Goal: Task Accomplishment & Management: Manage account settings

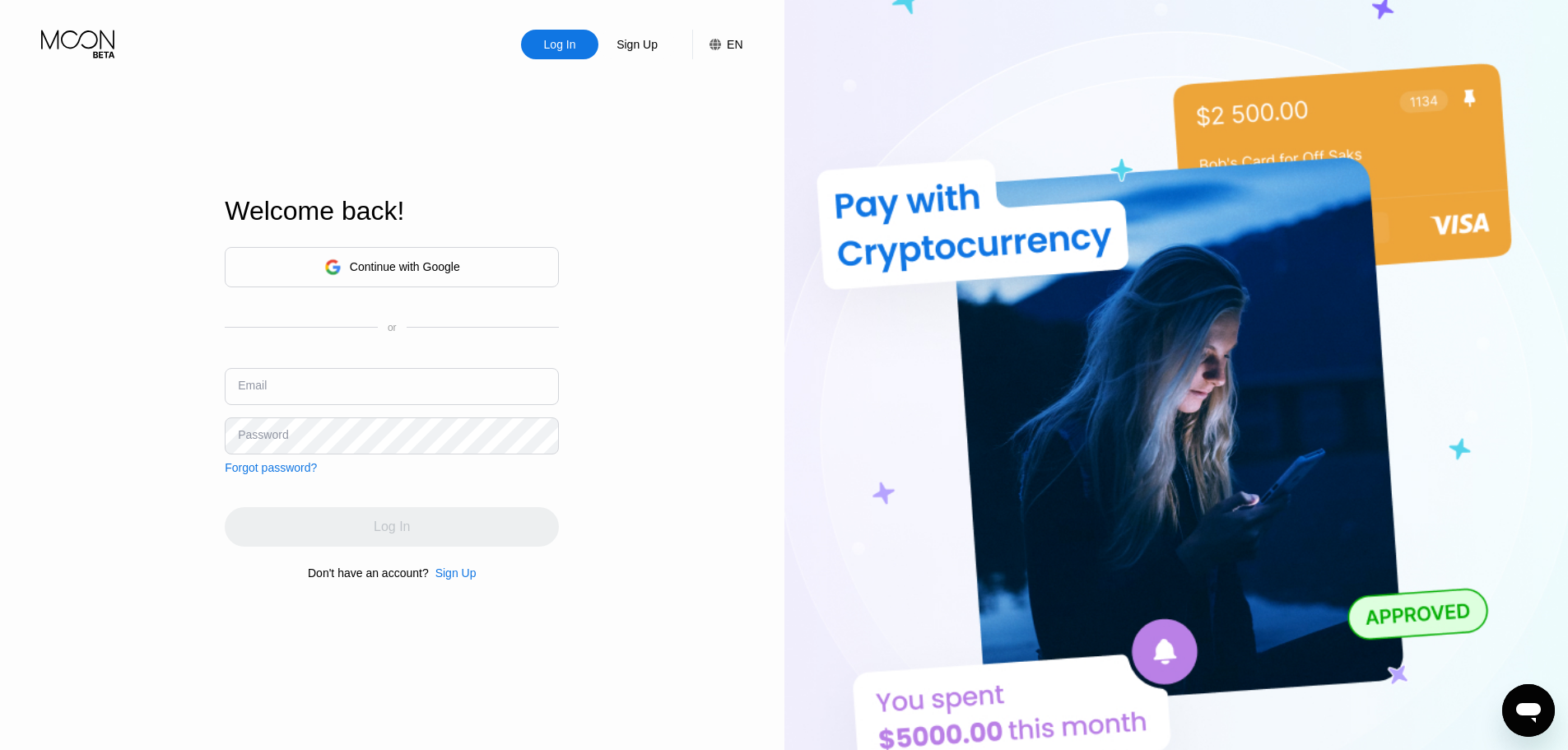
type input "[EMAIL_ADDRESS][DOMAIN_NAME]"
click at [308, 515] on div "Log In" at bounding box center [391, 527] width 334 height 39
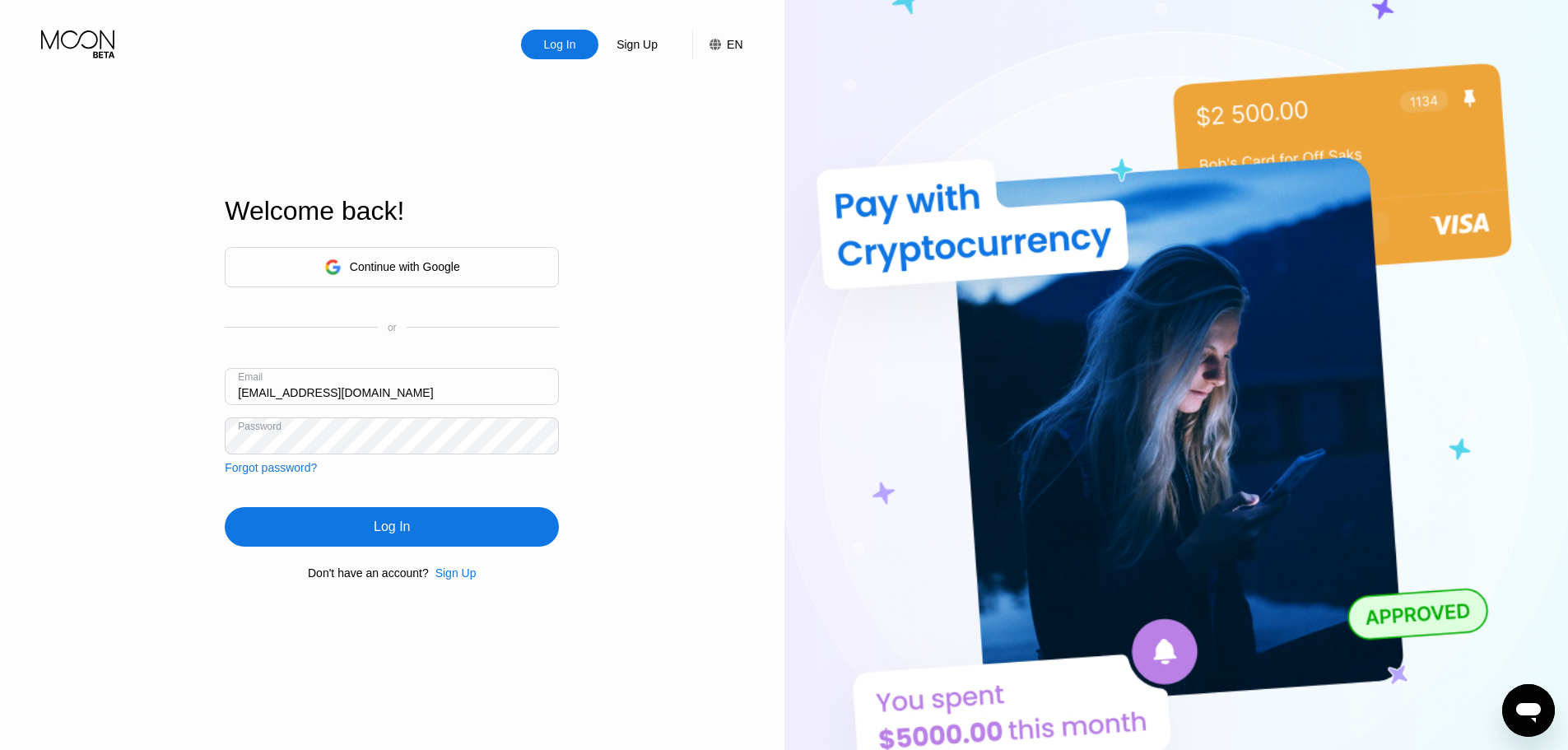
click at [311, 529] on div "Log In" at bounding box center [391, 527] width 334 height 39
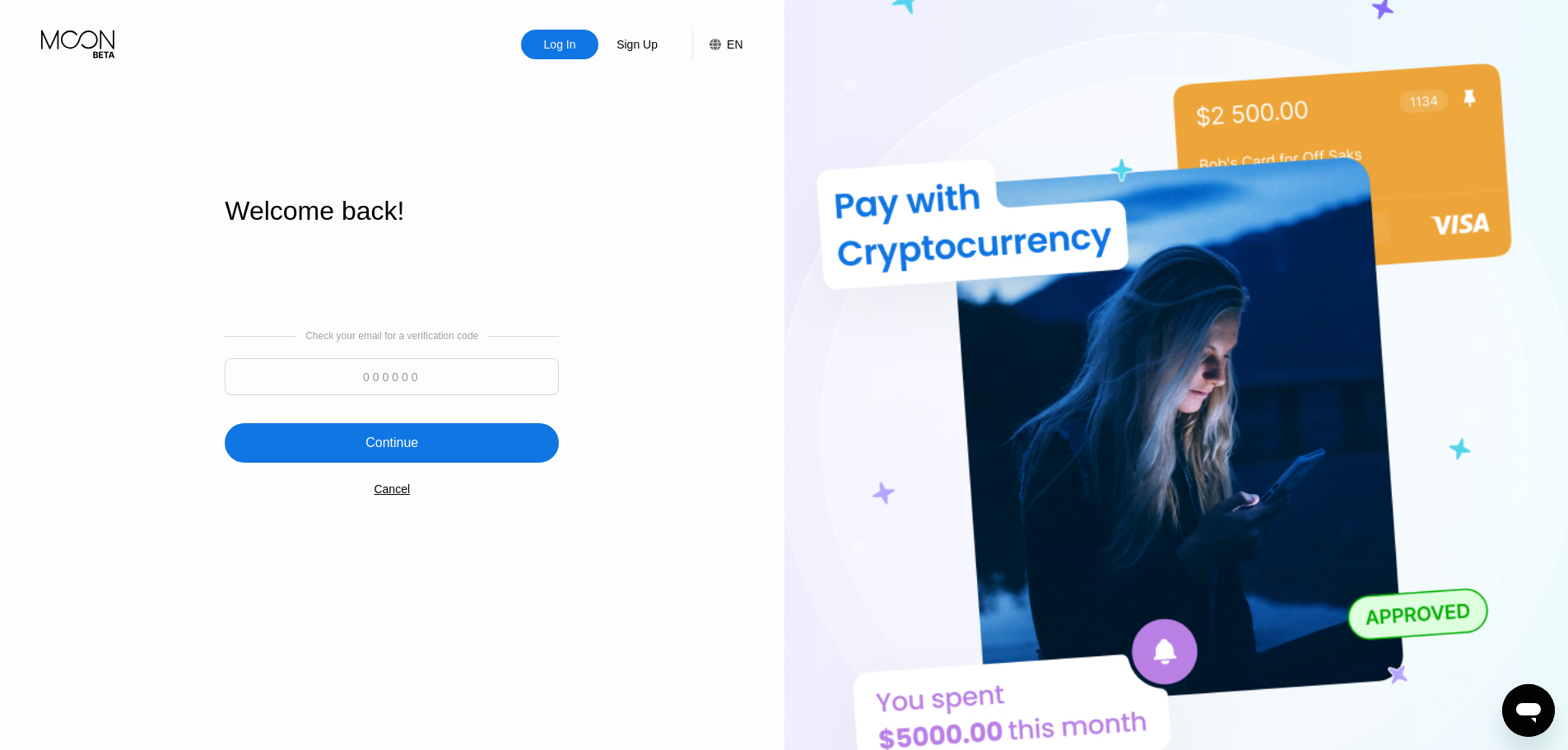
click at [352, 365] on input at bounding box center [391, 377] width 334 height 37
type input "384133"
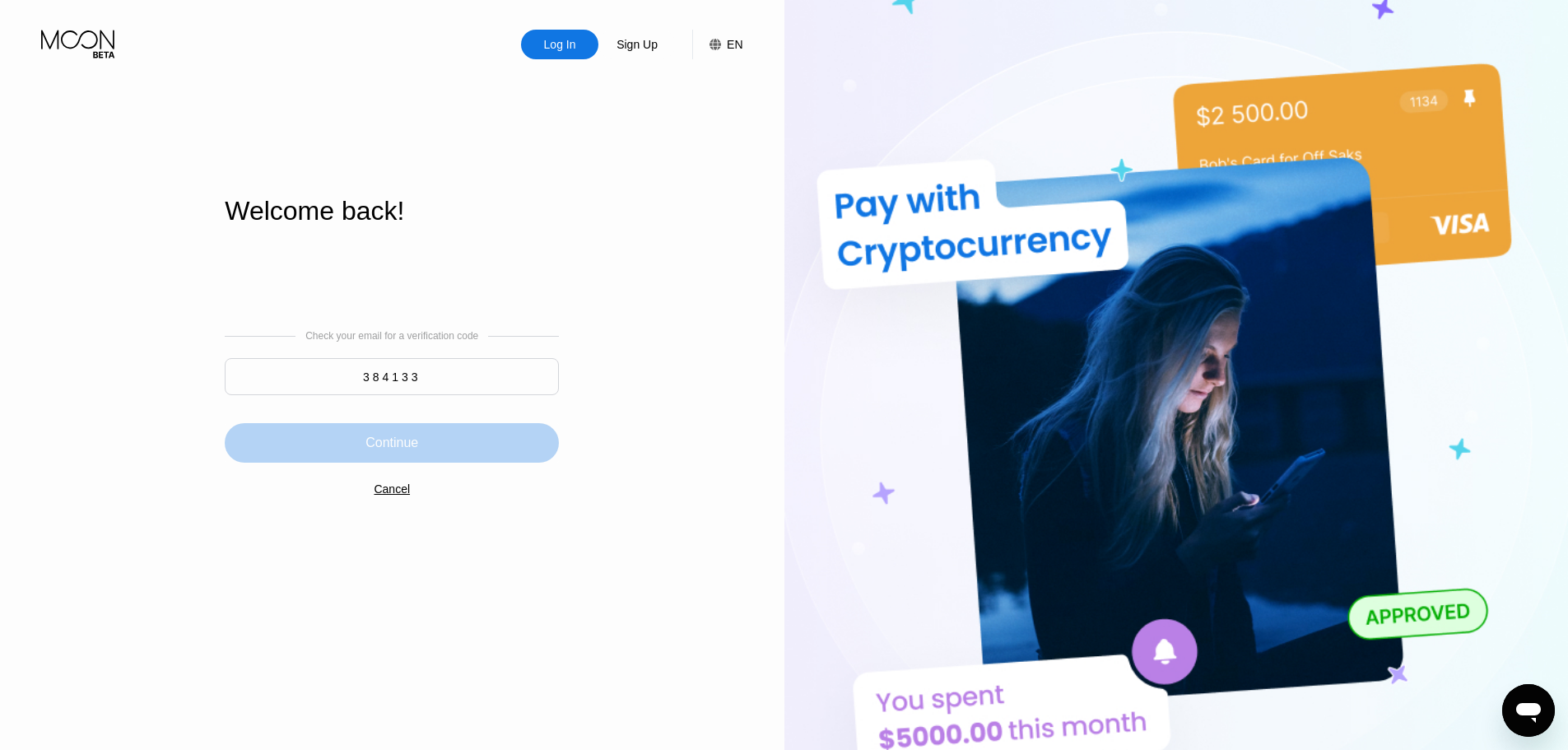
click at [403, 448] on div "Continue" at bounding box center [392, 443] width 53 height 17
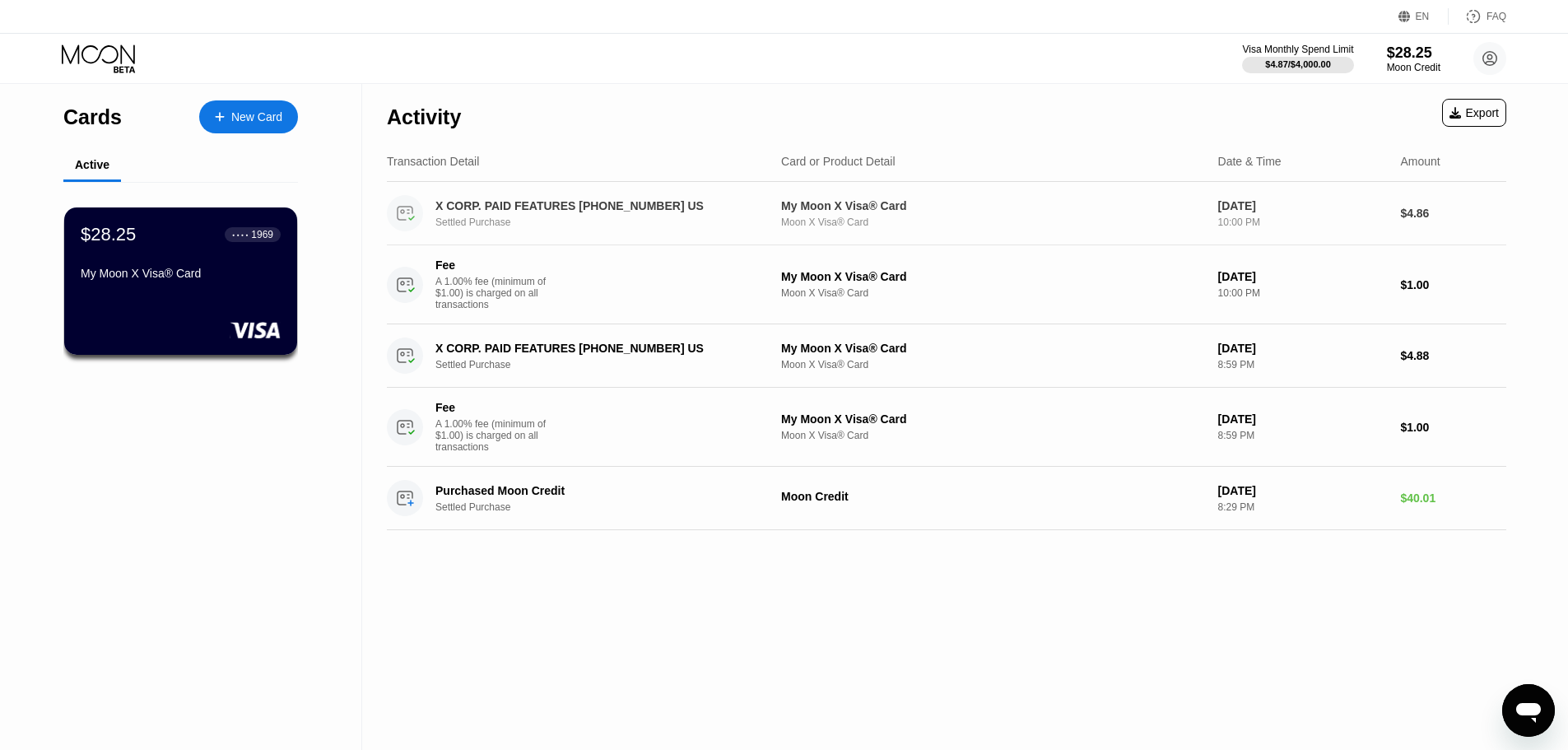
click at [506, 206] on div "X CORP. PAID FEATURES [PHONE_NUMBER] US" at bounding box center [595, 205] width 319 height 13
